Goal: Find specific page/section: Find specific page/section

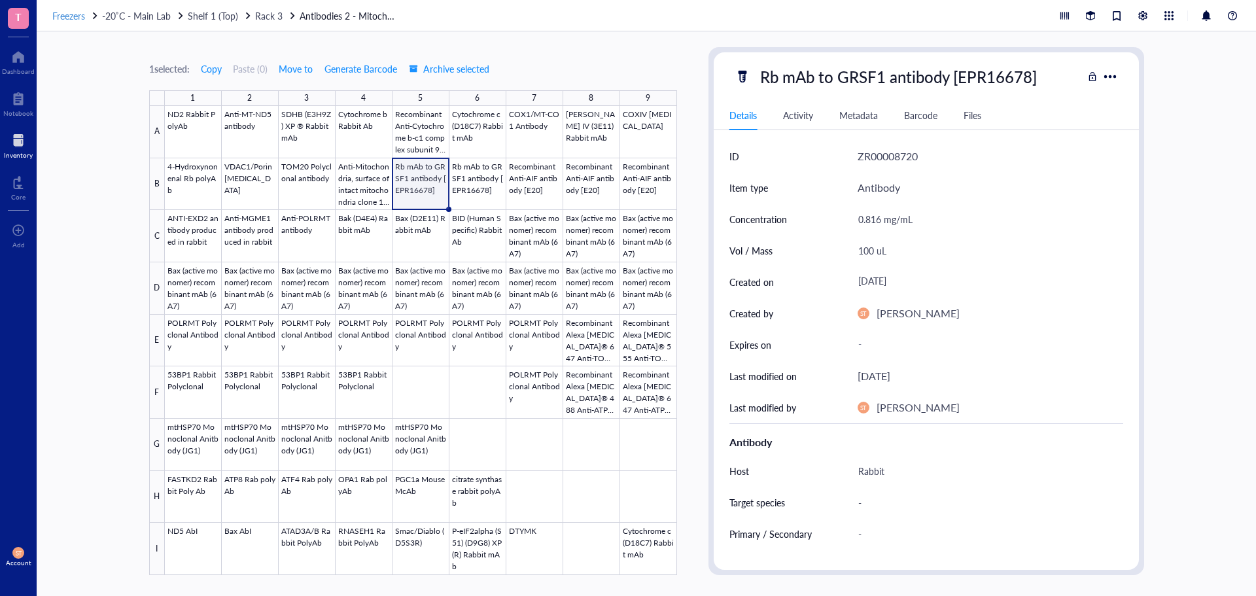
click at [88, 18] on div "Freezers" at bounding box center [75, 16] width 47 height 14
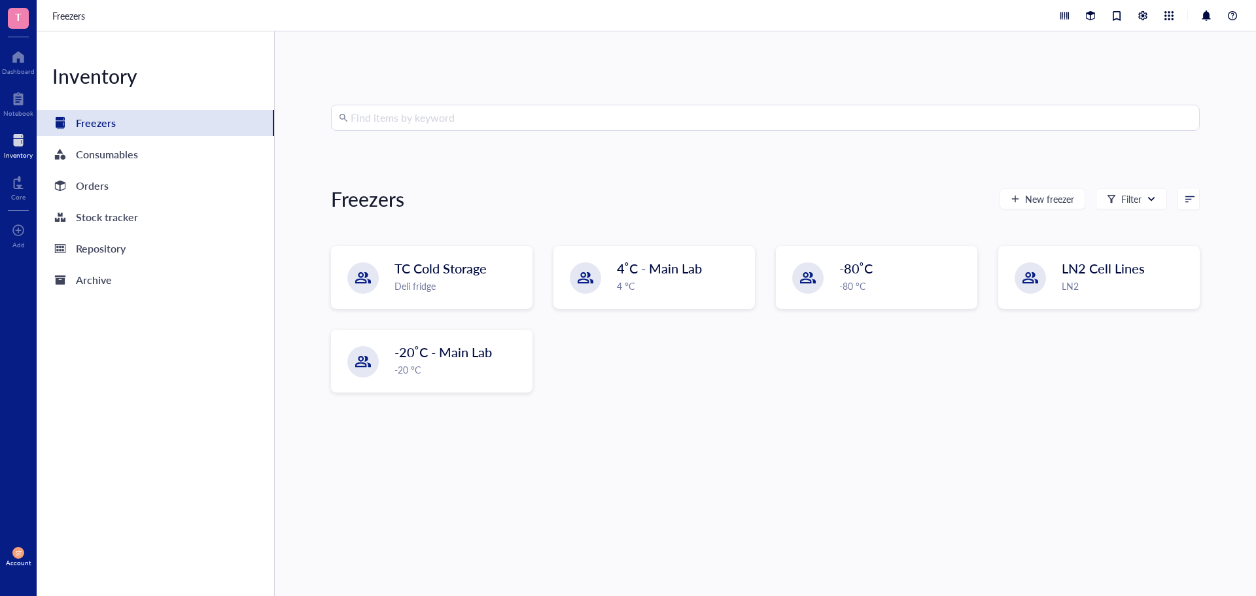
click at [8, 151] on div "Inventory" at bounding box center [18, 155] width 29 height 8
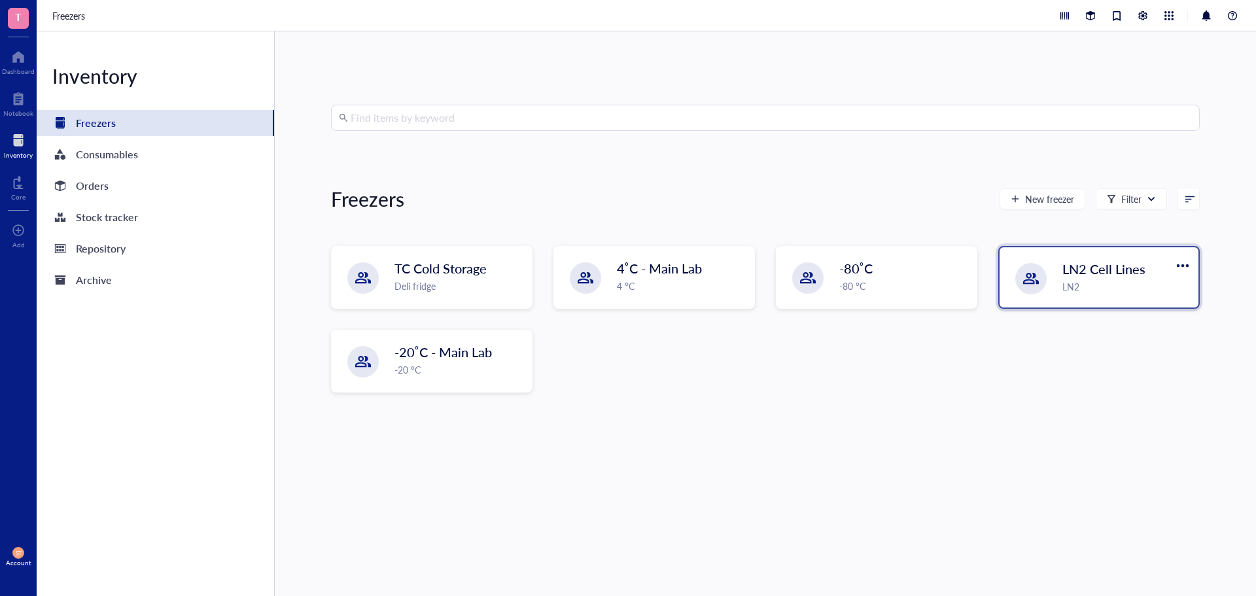
click at [1106, 281] on div "LN2" at bounding box center [1127, 286] width 128 height 14
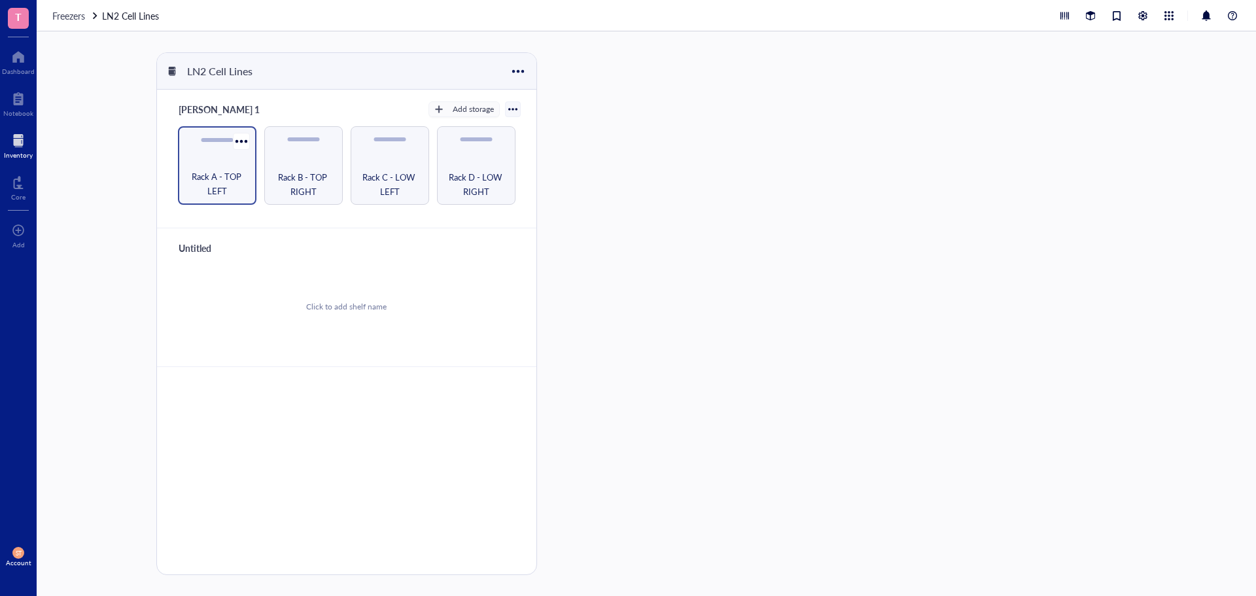
click at [220, 189] on span "Rack A - TOP LEFT" at bounding box center [217, 183] width 65 height 29
